Goal: Complete application form

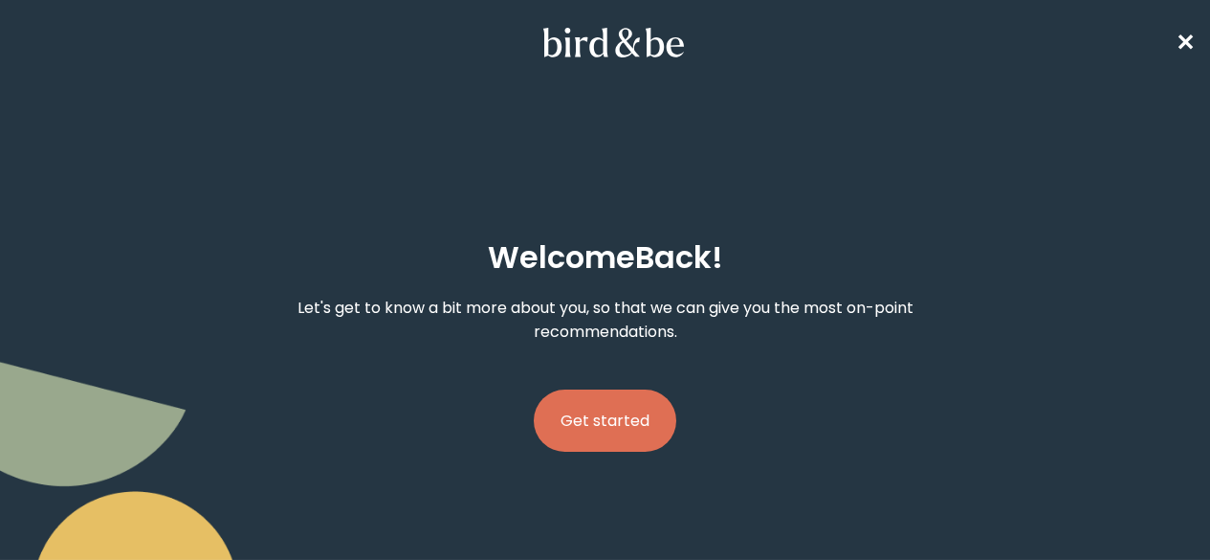
drag, startPoint x: 0, startPoint y: 0, endPoint x: 604, endPoint y: 339, distance: 692.9
click at [604, 389] on button "Get started" at bounding box center [605, 420] width 143 height 62
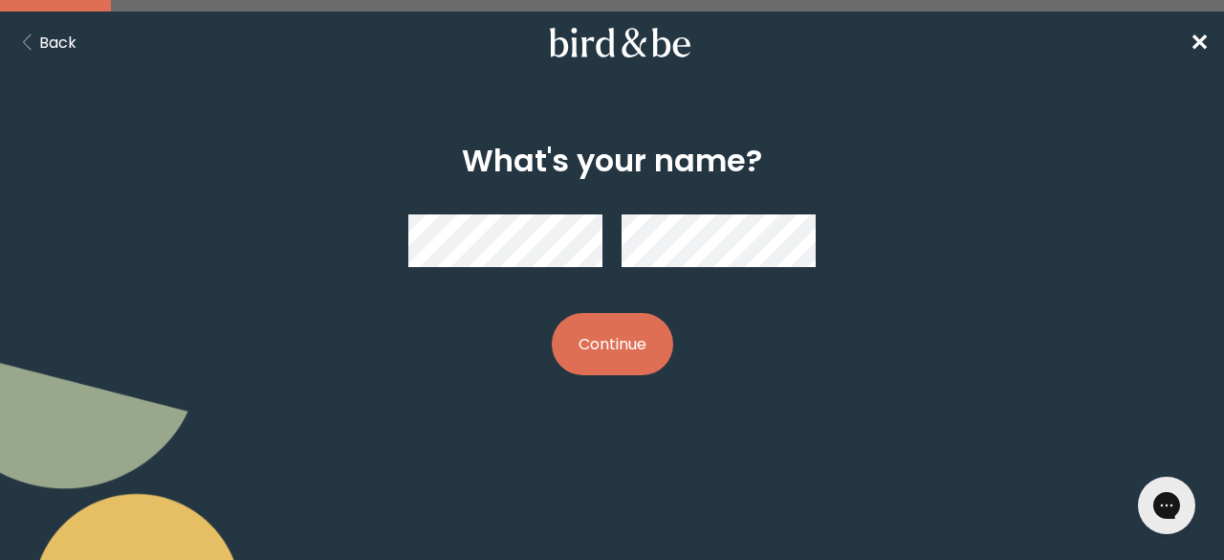
click at [621, 324] on button "Continue" at bounding box center [612, 344] width 121 height 62
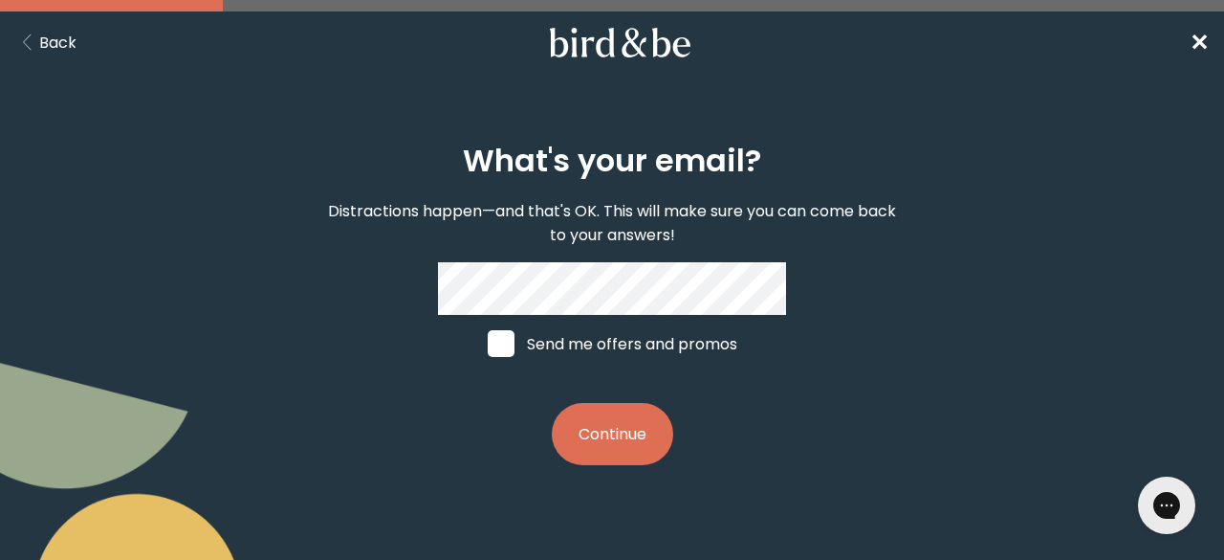
click at [620, 415] on button "Continue" at bounding box center [612, 434] width 121 height 62
